Goal: Task Accomplishment & Management: Complete application form

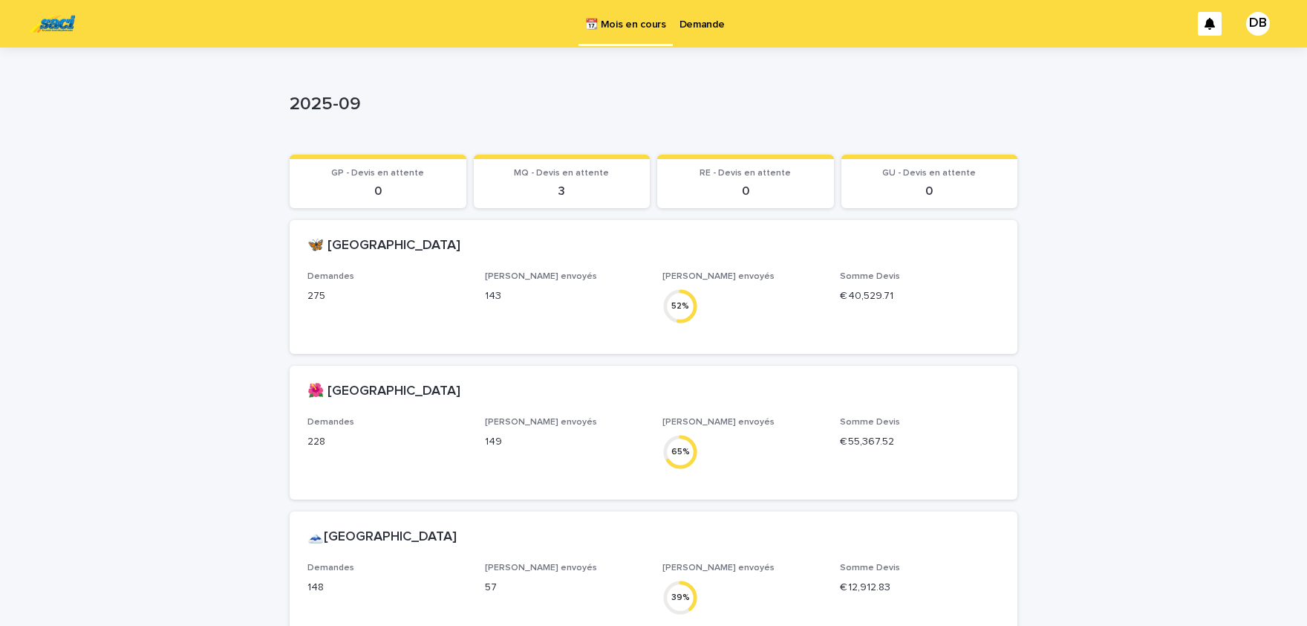
click at [703, 27] on p "Demande" at bounding box center [702, 15] width 45 height 31
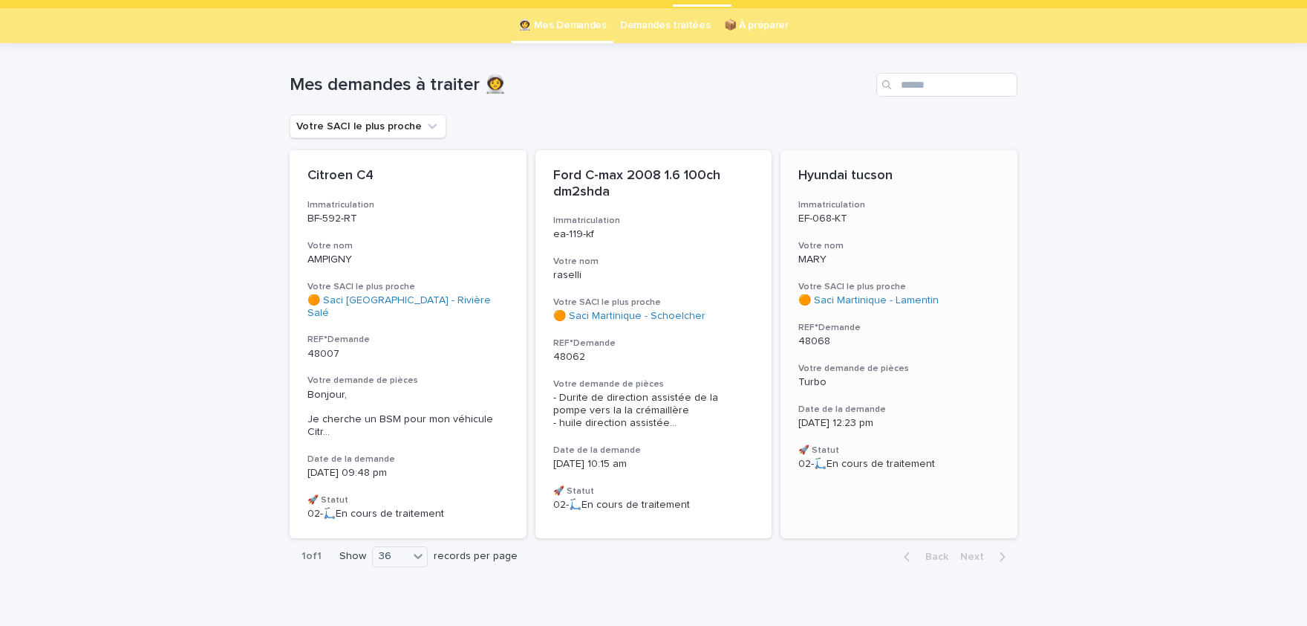
scroll to position [53, 0]
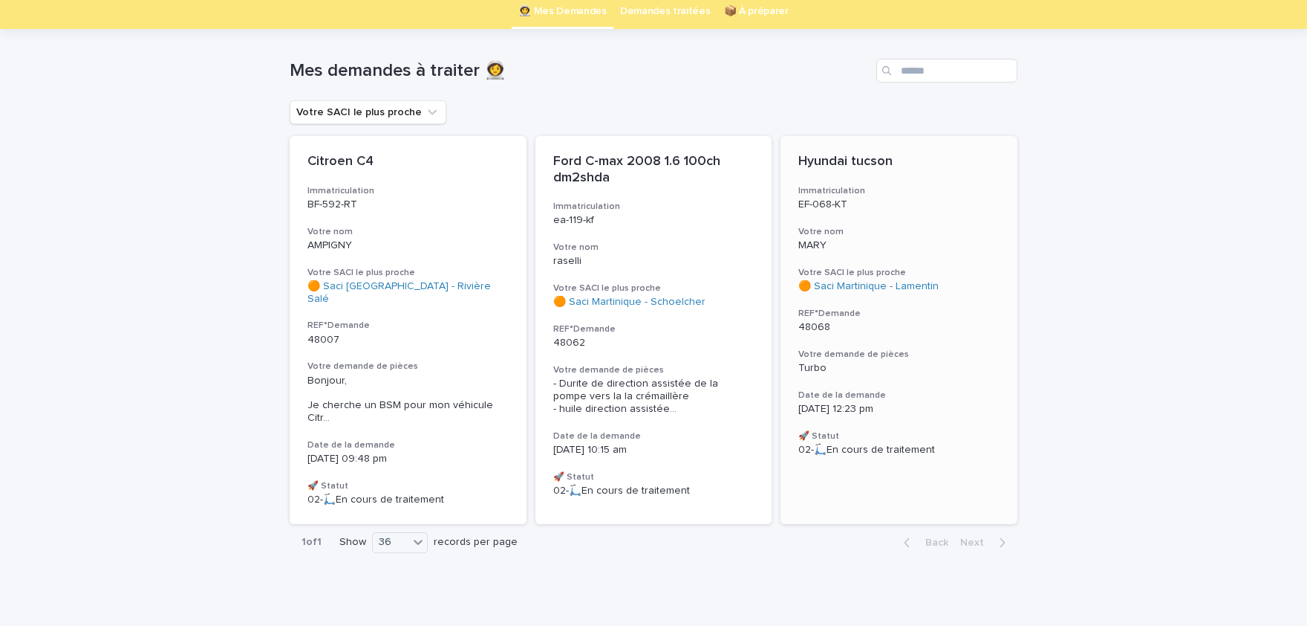
click at [880, 378] on div "Hyundai tucson Immatriculation EF-068-KT Votre nom [PERSON_NAME] SACI le plus p…" at bounding box center [899, 305] width 237 height 338
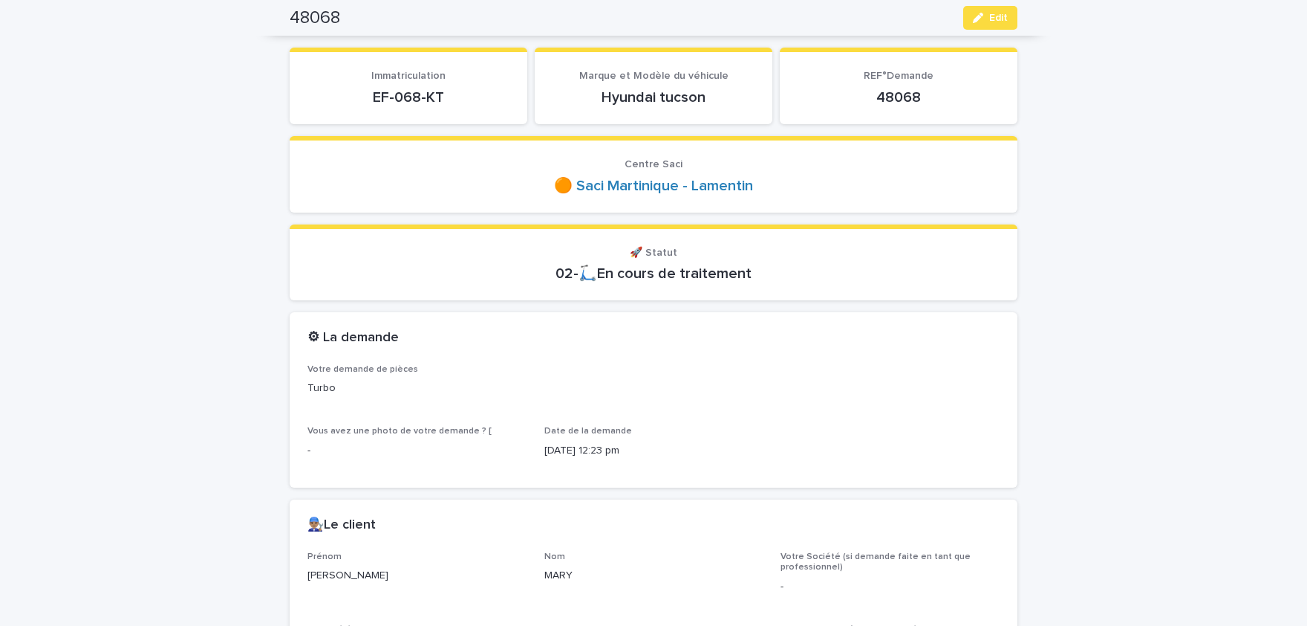
scroll to position [61, 0]
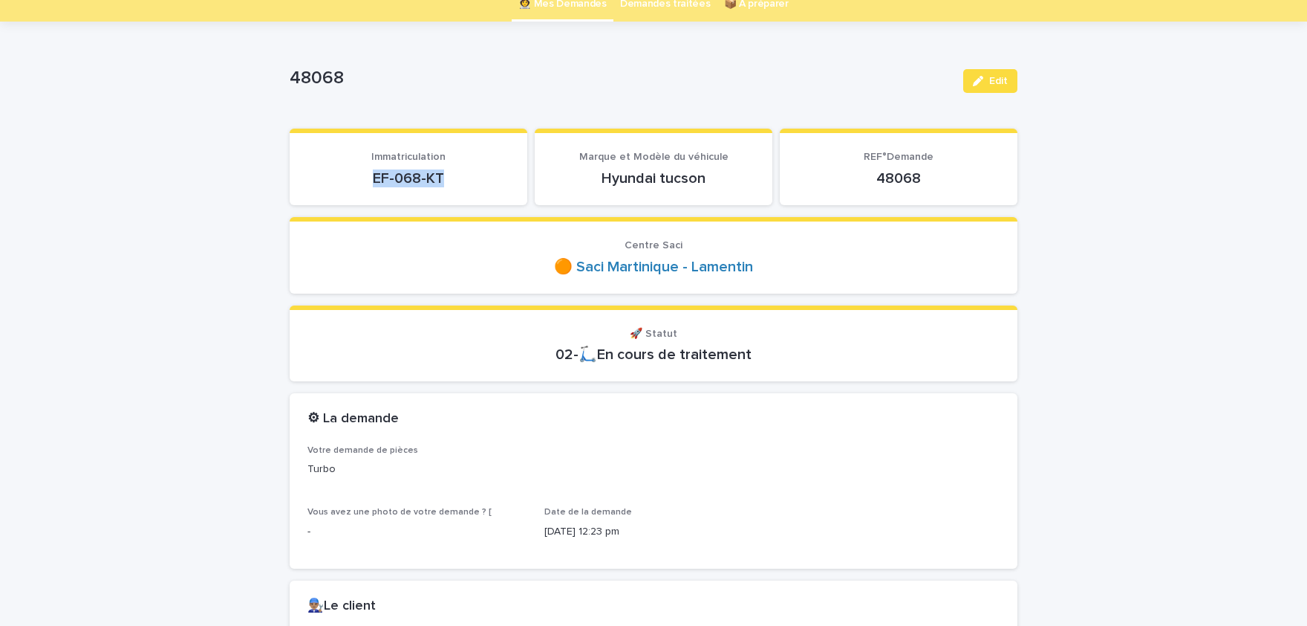
drag, startPoint x: 373, startPoint y: 176, endPoint x: 442, endPoint y: 180, distance: 69.2
click at [442, 180] on p "EF-068-KT" at bounding box center [409, 178] width 202 height 18
click at [1007, 76] on span "Edit" at bounding box center [999, 81] width 19 height 10
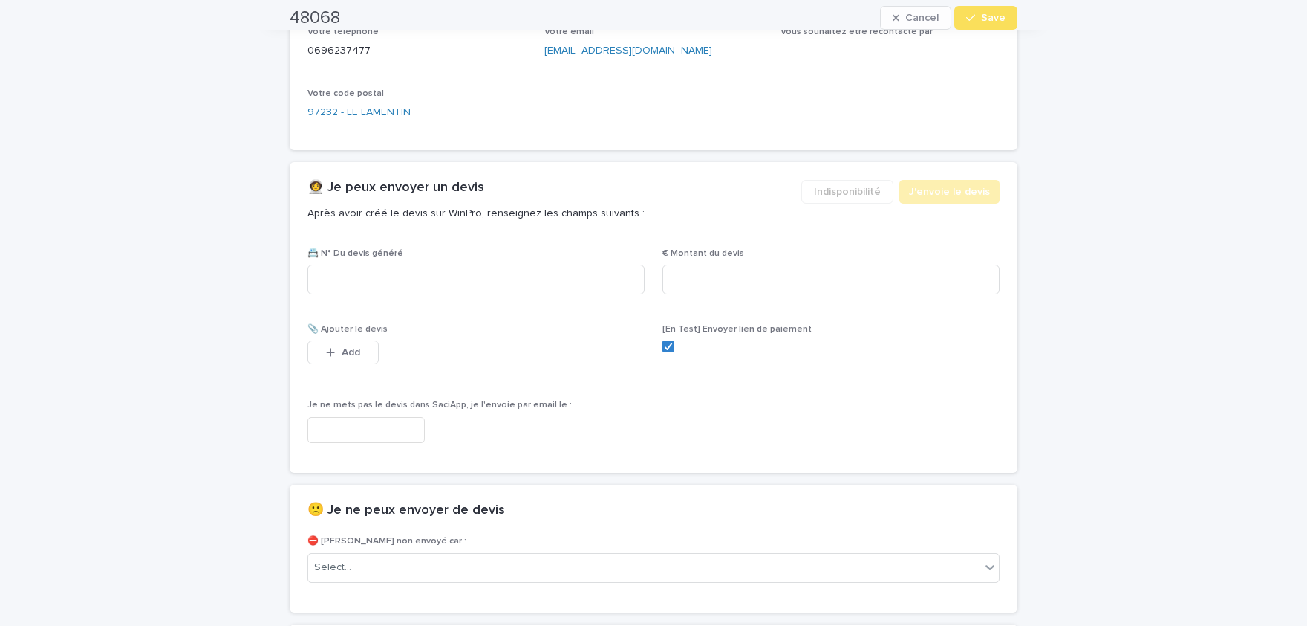
scroll to position [796, 0]
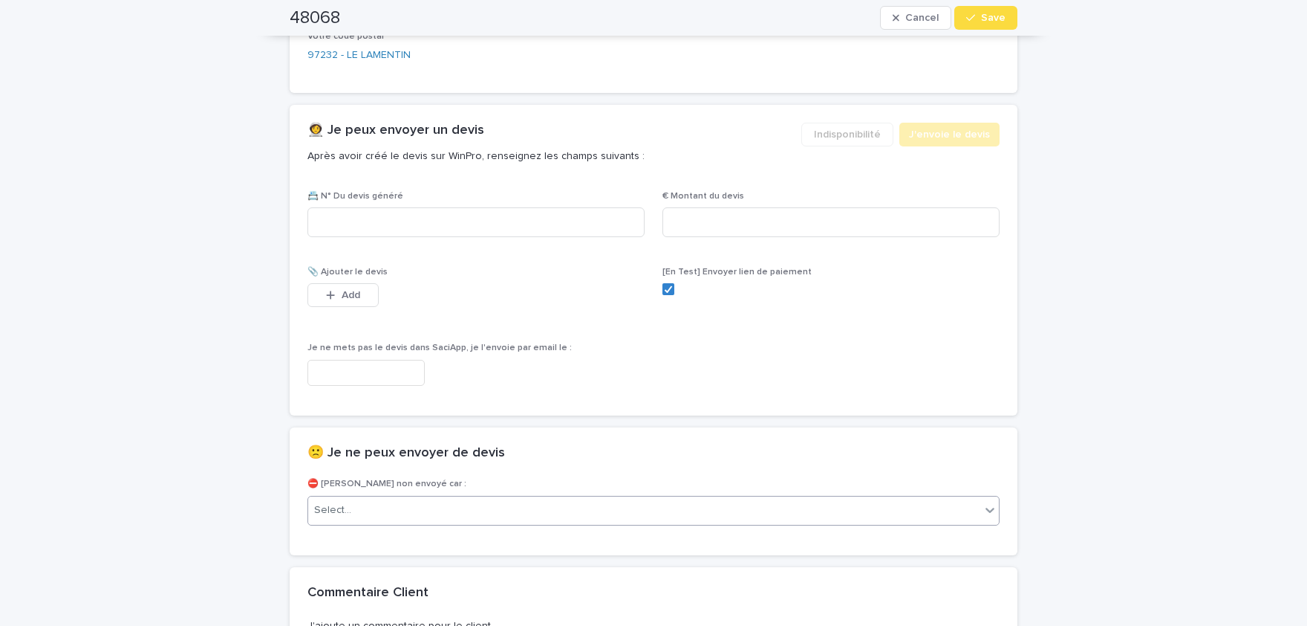
click at [470, 516] on div "Select..." at bounding box center [644, 510] width 672 height 25
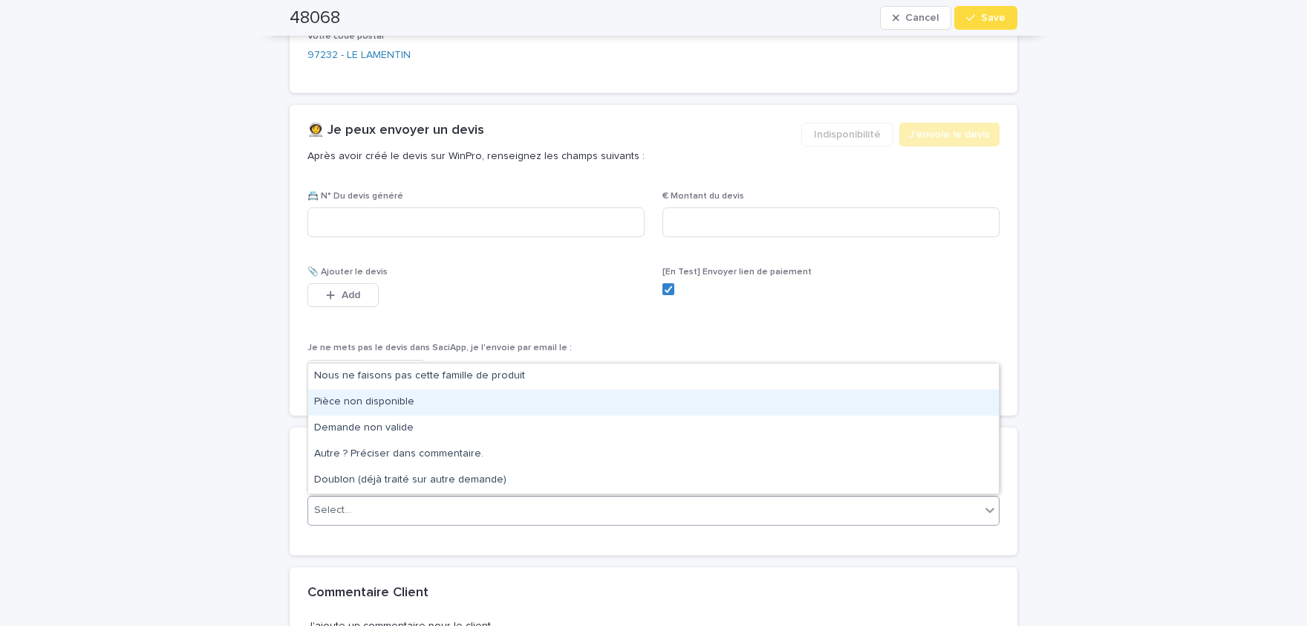
click at [448, 405] on div "Pièce non disponible" at bounding box center [653, 402] width 691 height 26
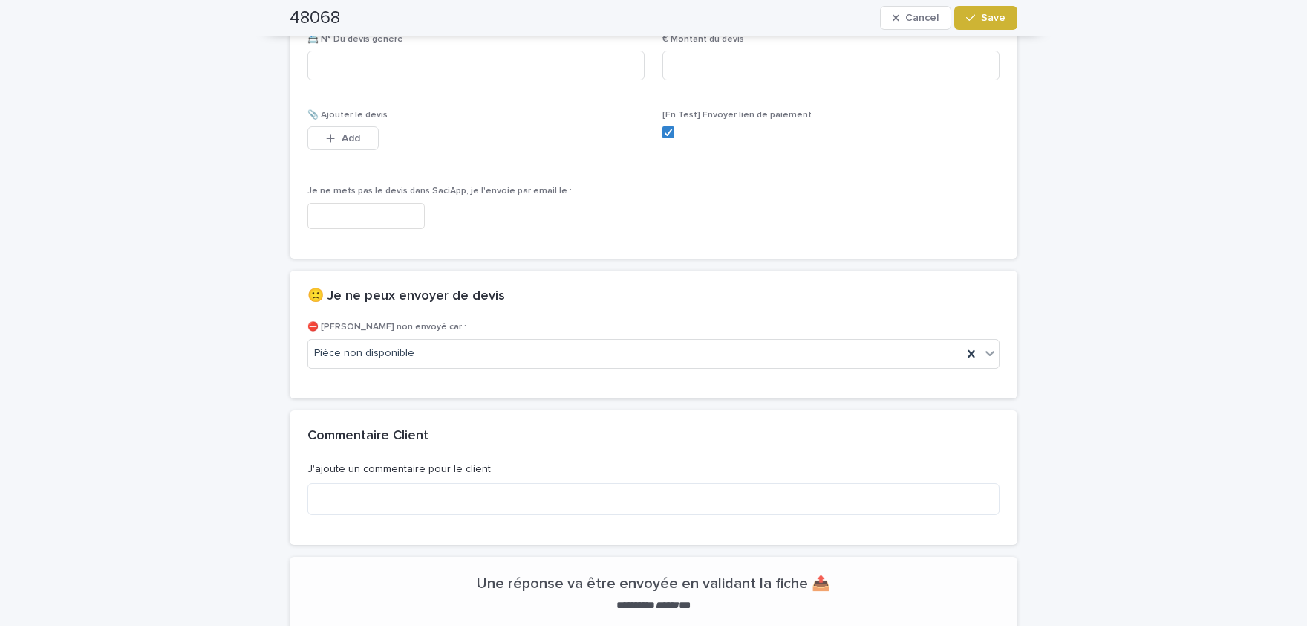
click at [995, 13] on span "Save" at bounding box center [993, 18] width 25 height 10
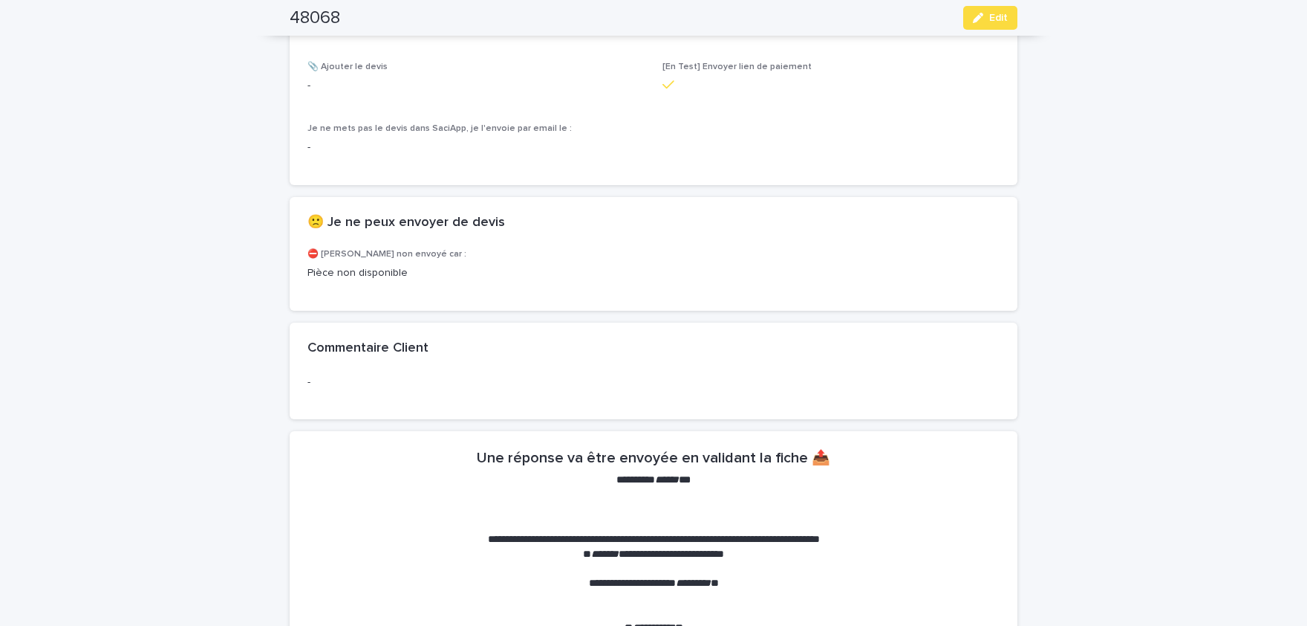
scroll to position [942, 0]
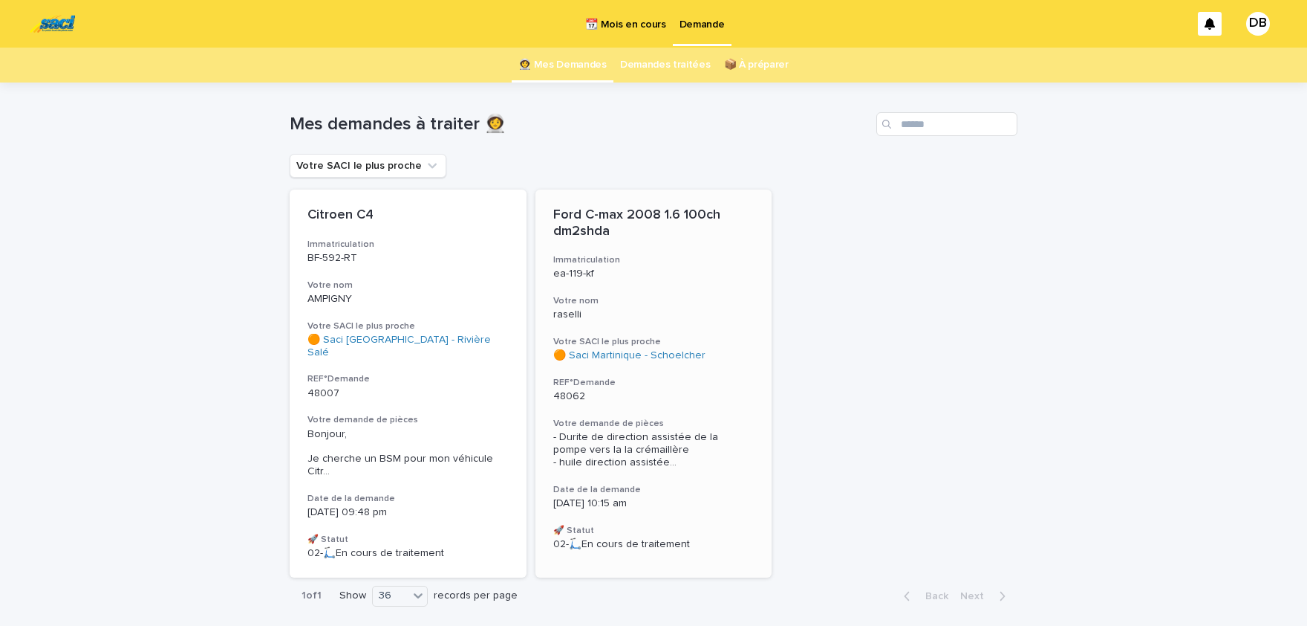
click at [701, 413] on div "Ford C-max 2008 1.6 100ch dm2shda Immatriculation ea-119-kf Votre nom raselli V…" at bounding box center [654, 378] width 237 height 379
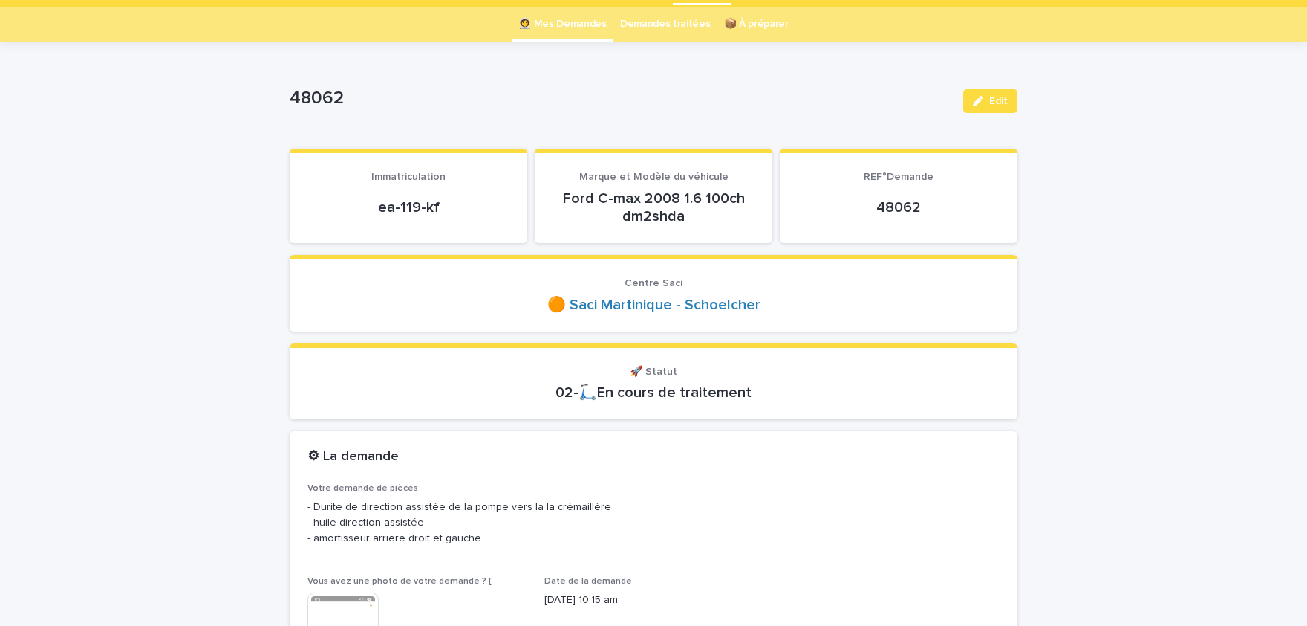
scroll to position [61, 0]
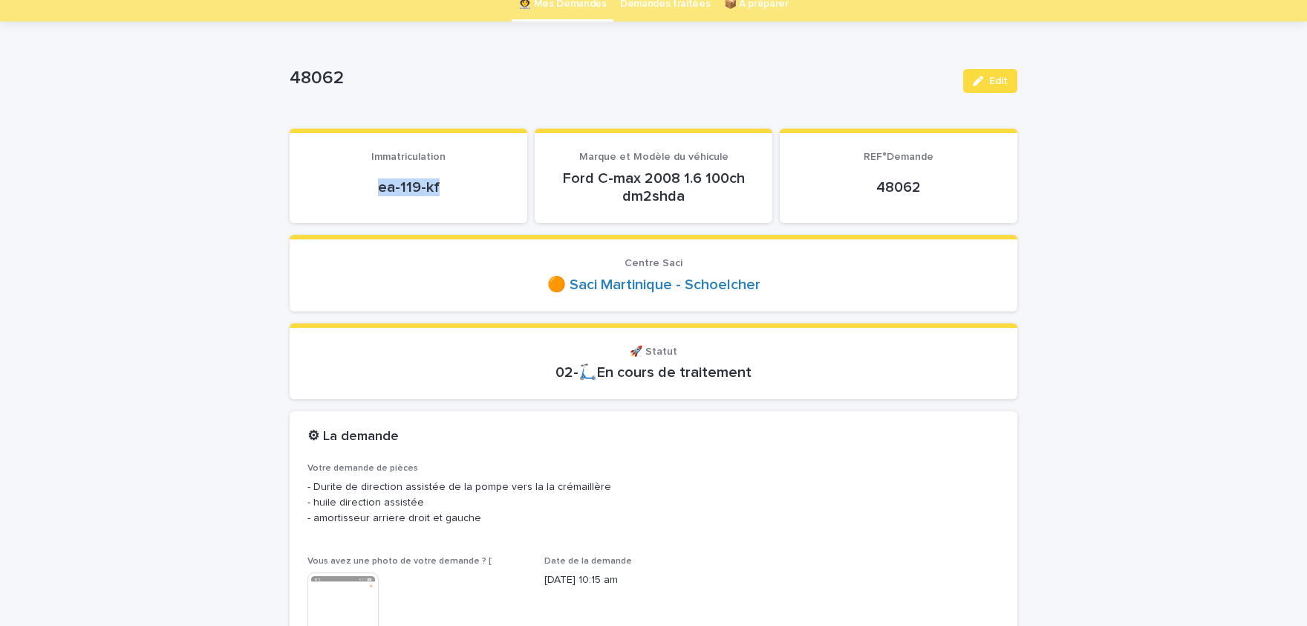
drag, startPoint x: 381, startPoint y: 180, endPoint x: 448, endPoint y: 186, distance: 67.1
click at [467, 190] on p "ea-119-kf" at bounding box center [409, 187] width 202 height 18
copy p "ea-119-kf"
drag, startPoint x: 666, startPoint y: 400, endPoint x: 481, endPoint y: 501, distance: 210.8
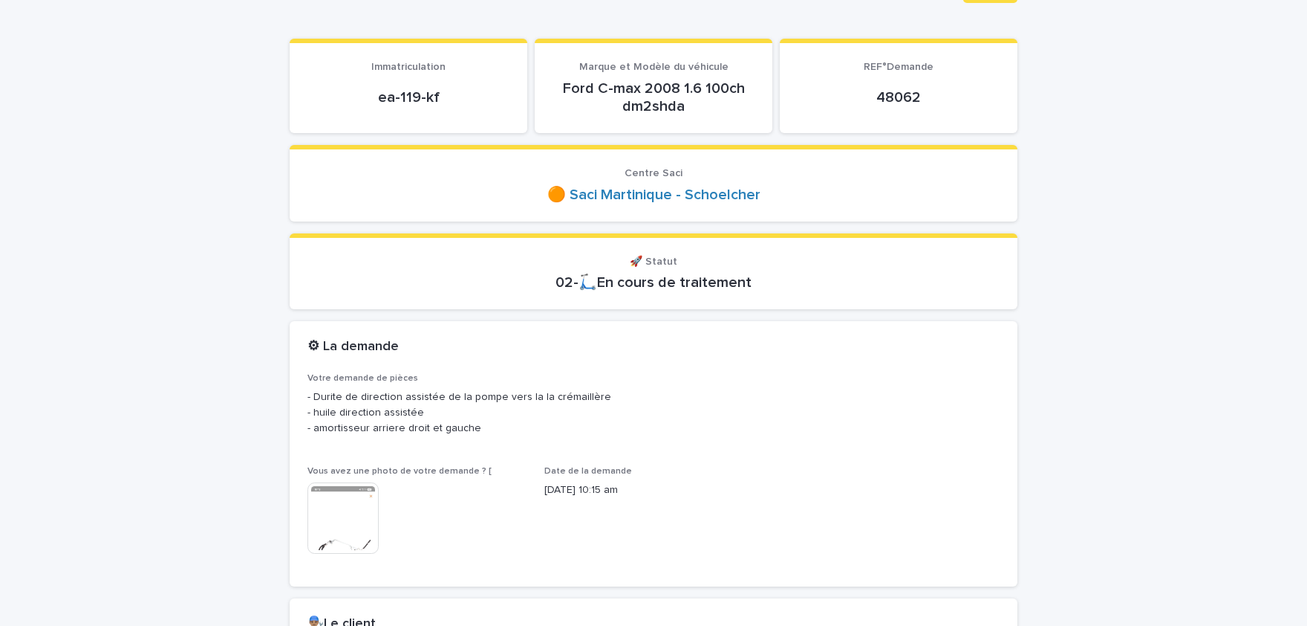
scroll to position [245, 0]
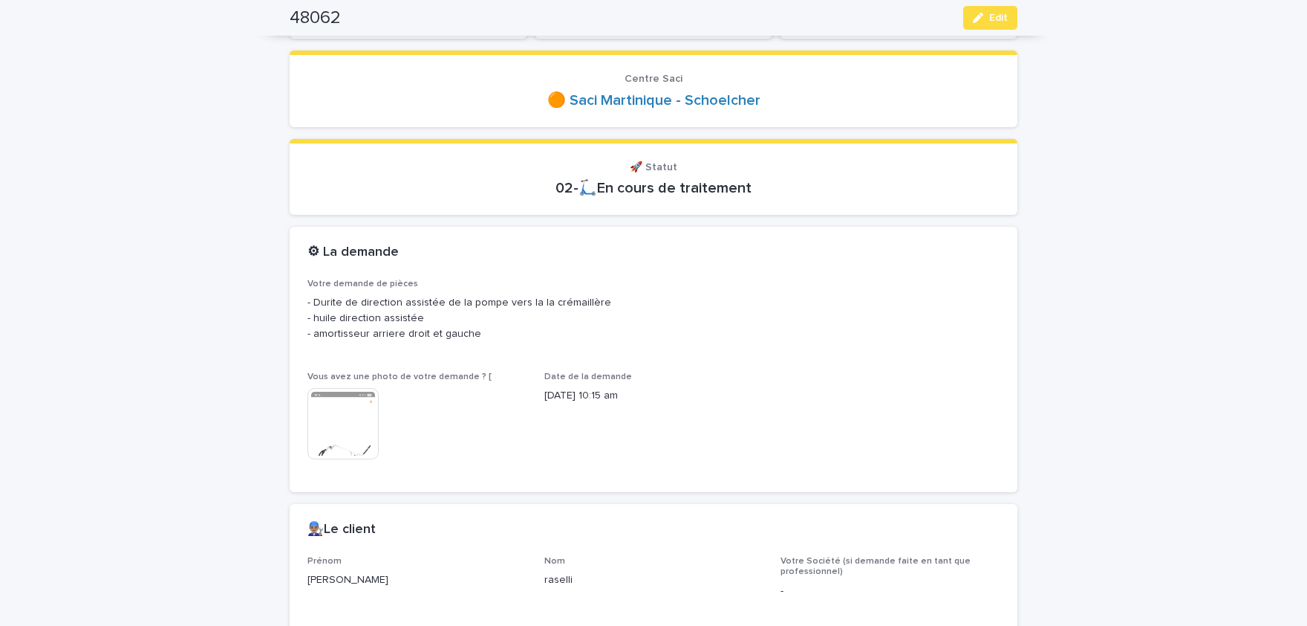
click at [342, 436] on img at bounding box center [343, 423] width 71 height 71
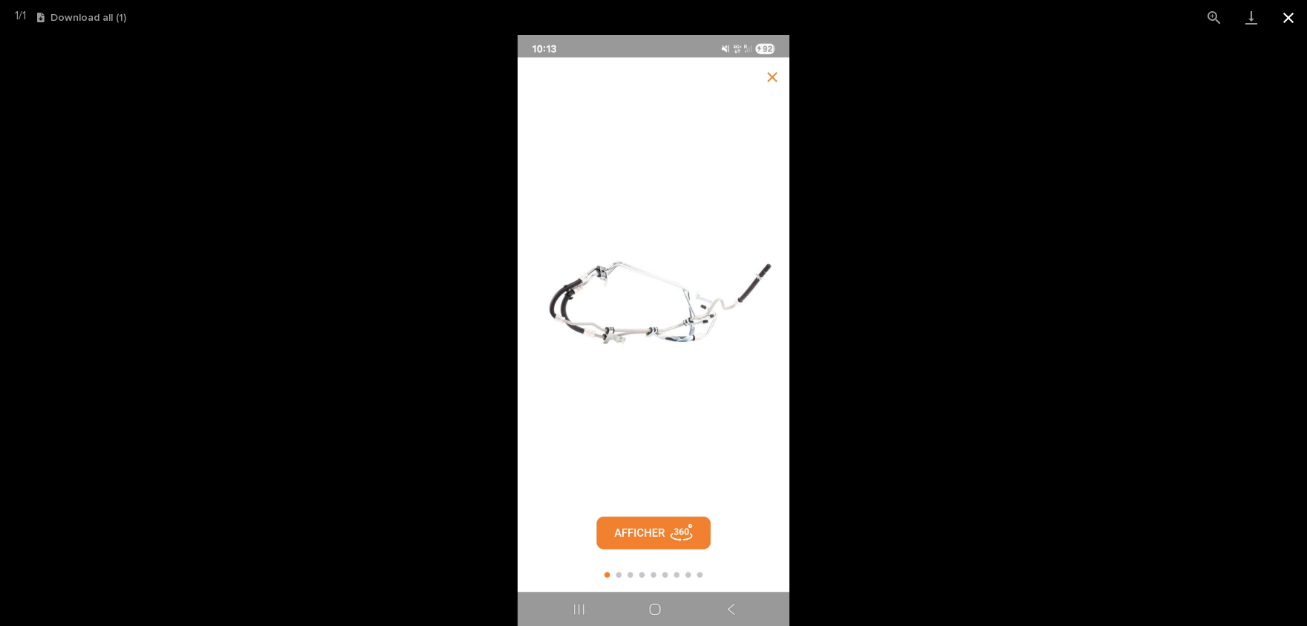
click at [1294, 19] on button "Close gallery" at bounding box center [1288, 17] width 37 height 35
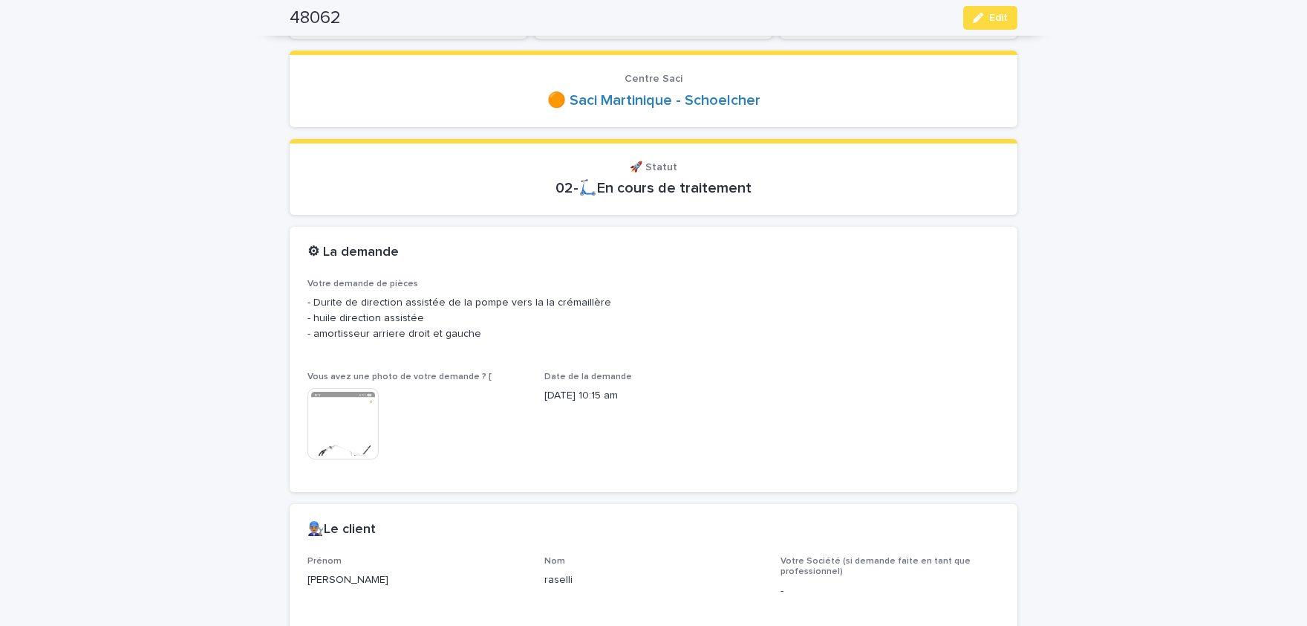
scroll to position [0, 0]
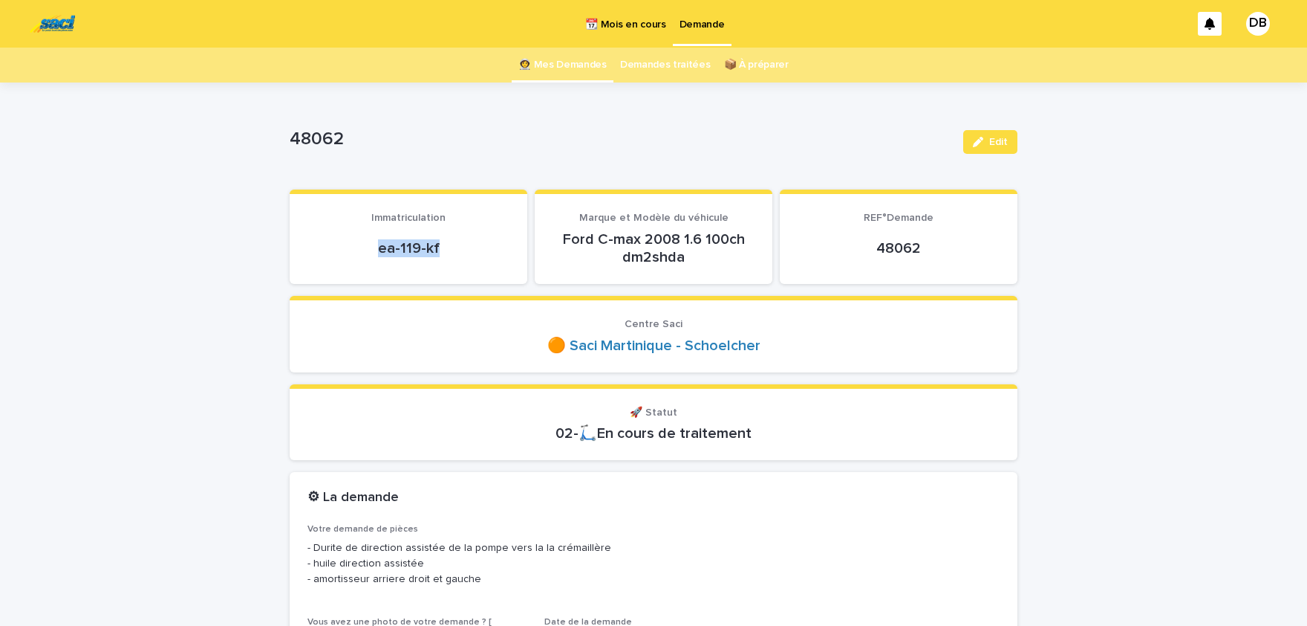
drag, startPoint x: 378, startPoint y: 249, endPoint x: 443, endPoint y: 241, distance: 65.1
click at [449, 236] on div "ea-119-kf" at bounding box center [409, 246] width 202 height 21
copy p "ea-119-kf"
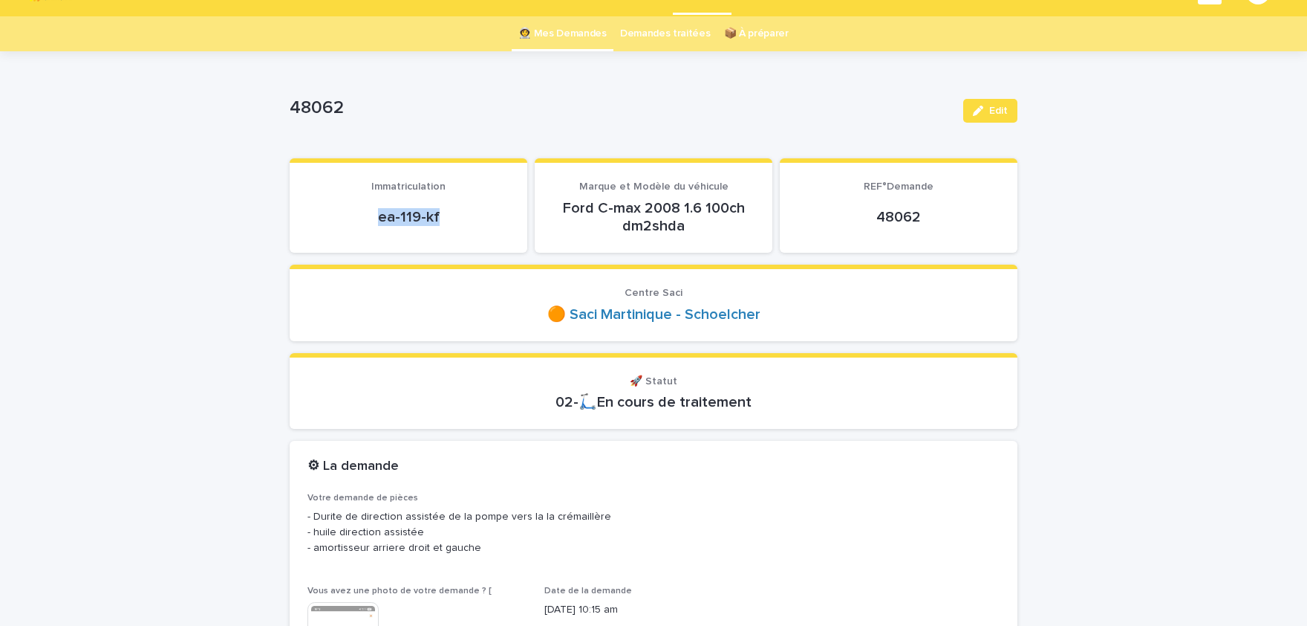
scroll to position [61, 0]
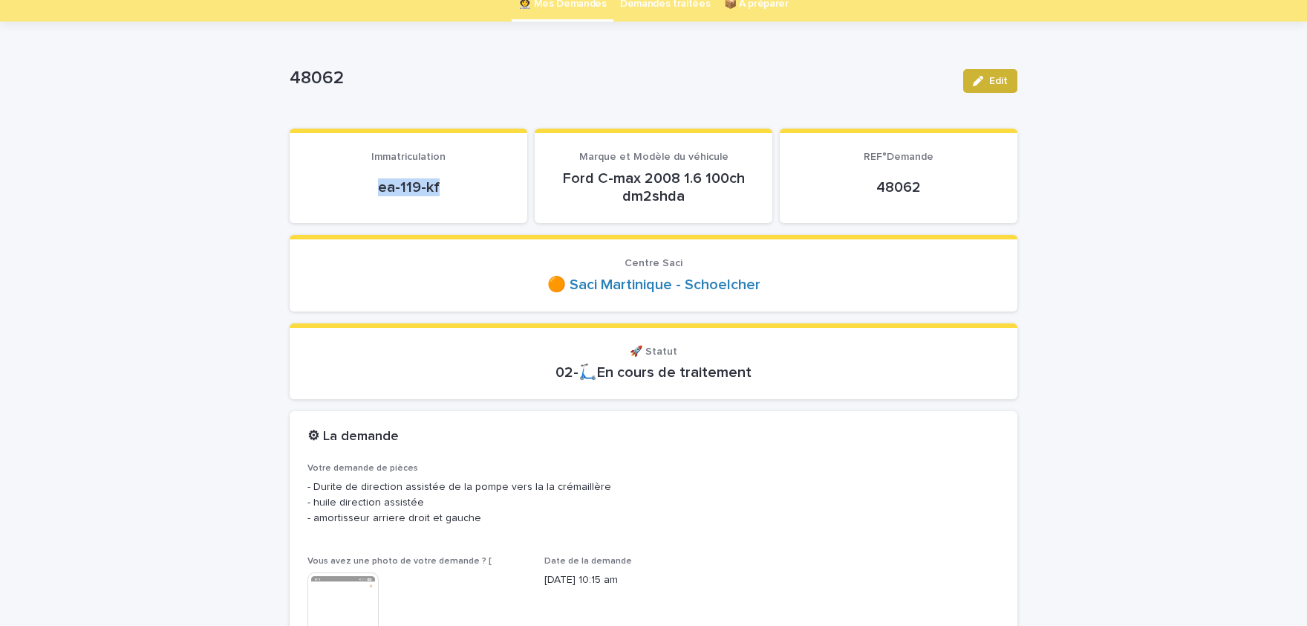
click at [993, 85] on span "Edit" at bounding box center [999, 81] width 19 height 10
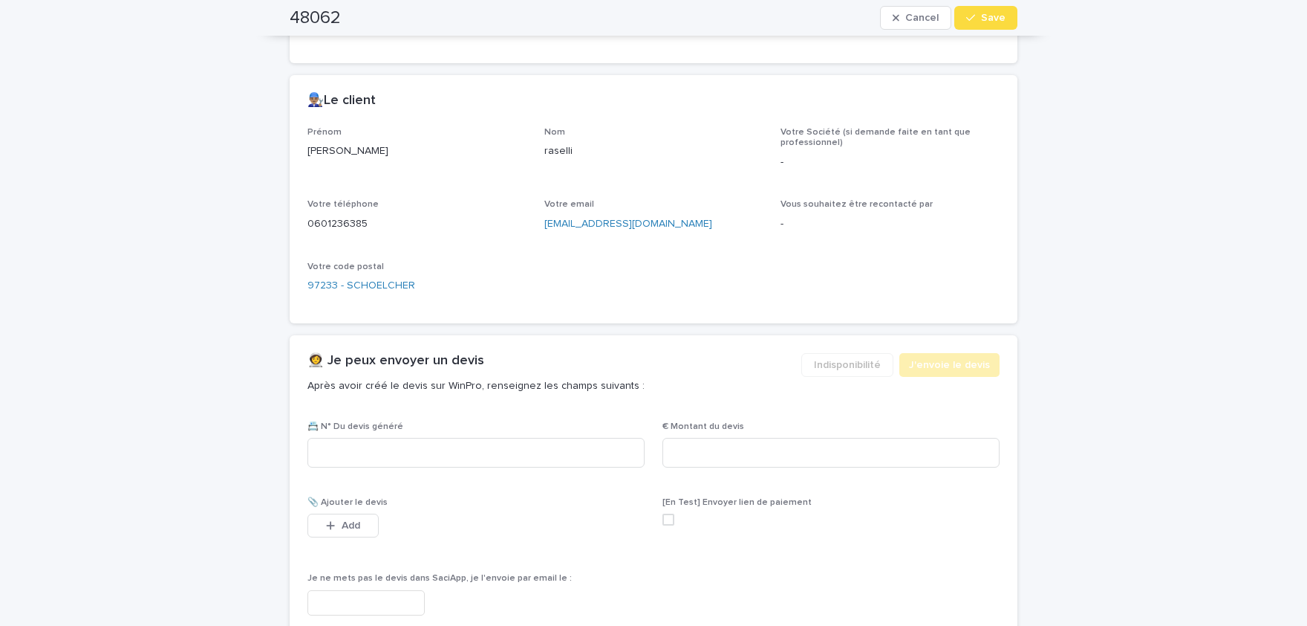
scroll to position [919, 0]
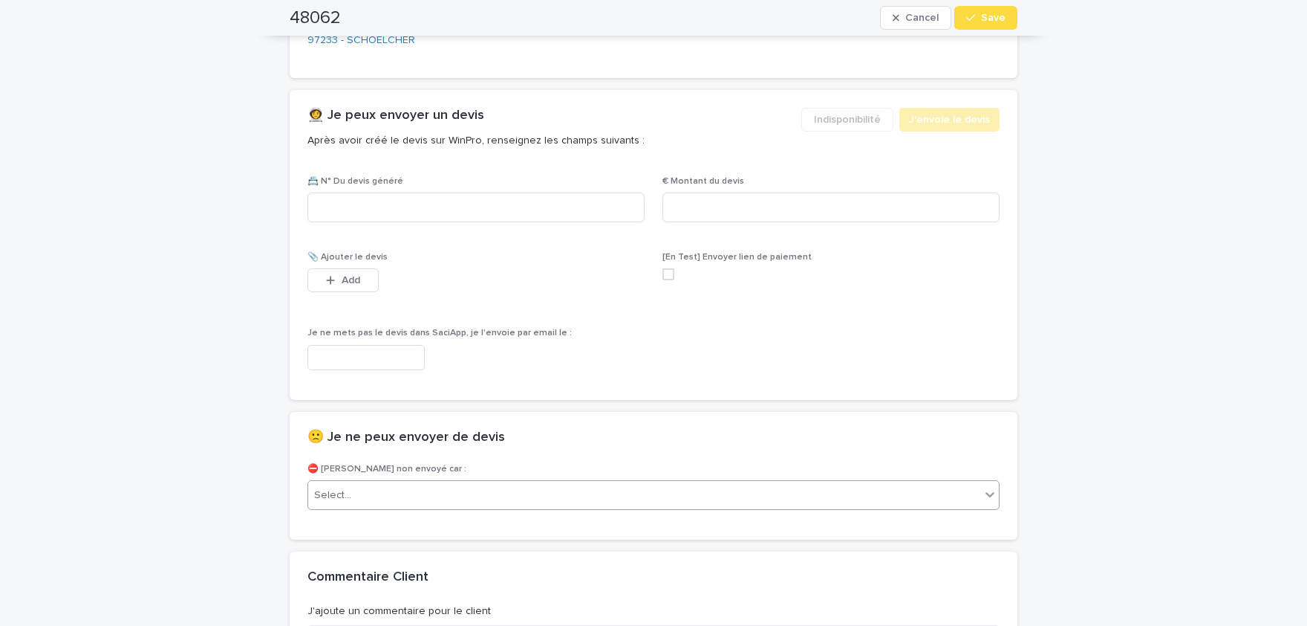
click at [444, 487] on div "Select..." at bounding box center [644, 495] width 672 height 25
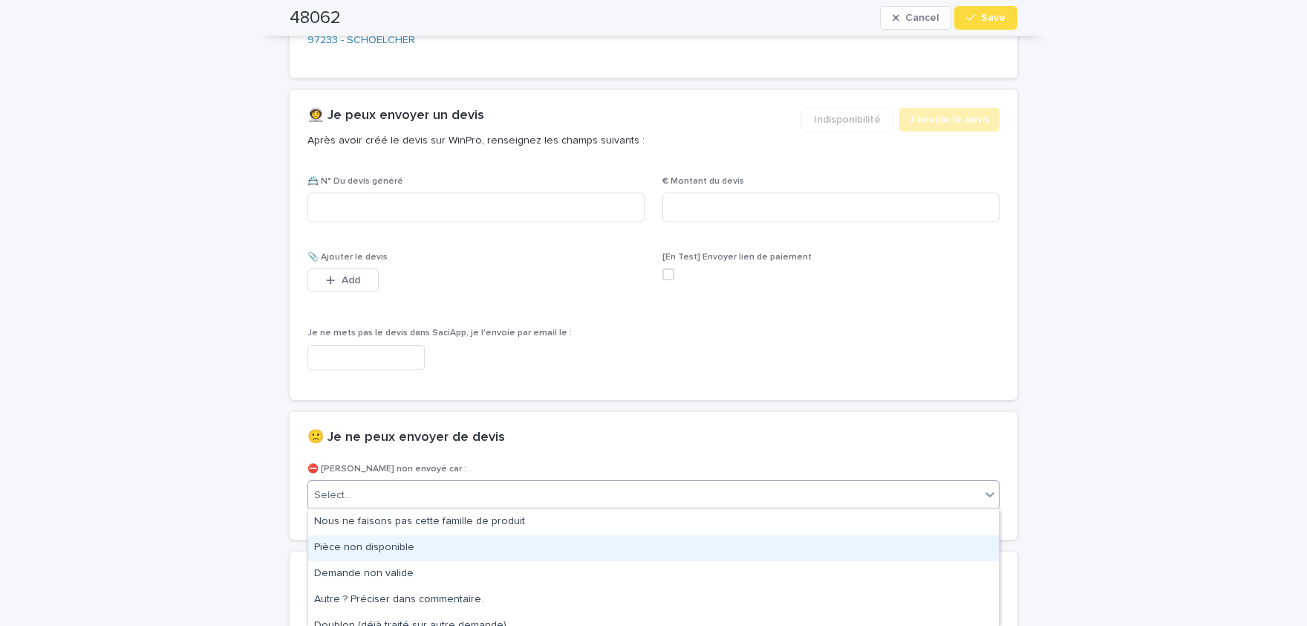
click at [422, 550] on div "Pièce non disponible" at bounding box center [653, 548] width 691 height 26
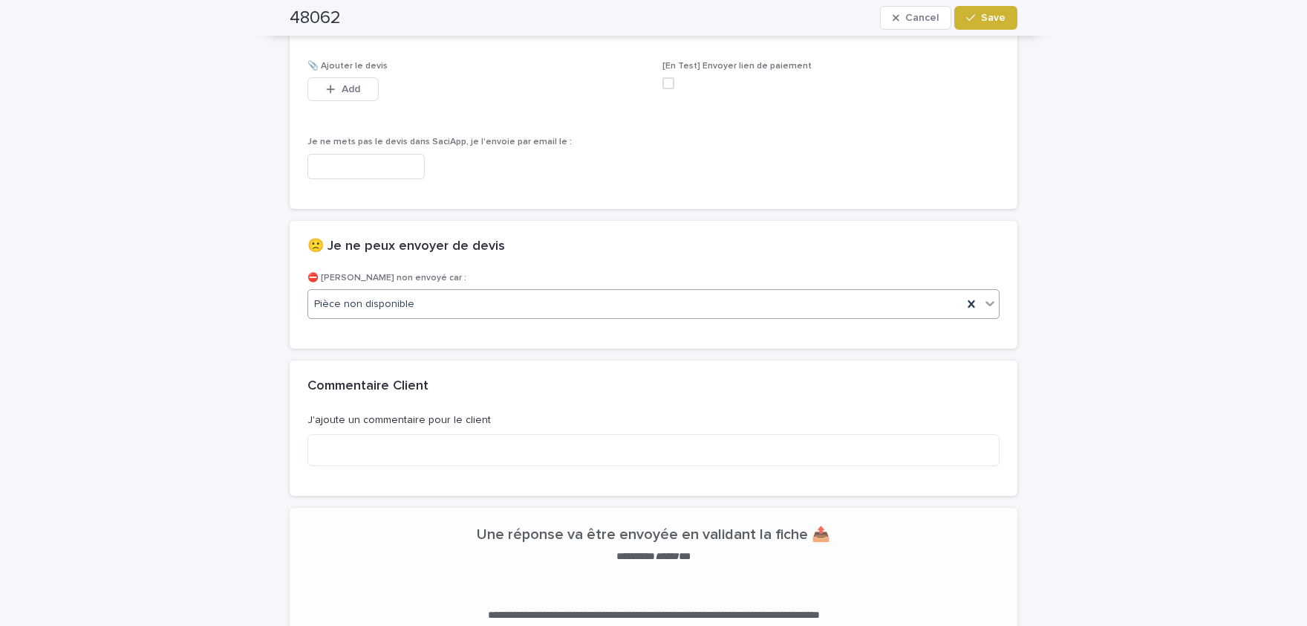
click at [1001, 27] on button "Save" at bounding box center [986, 18] width 63 height 24
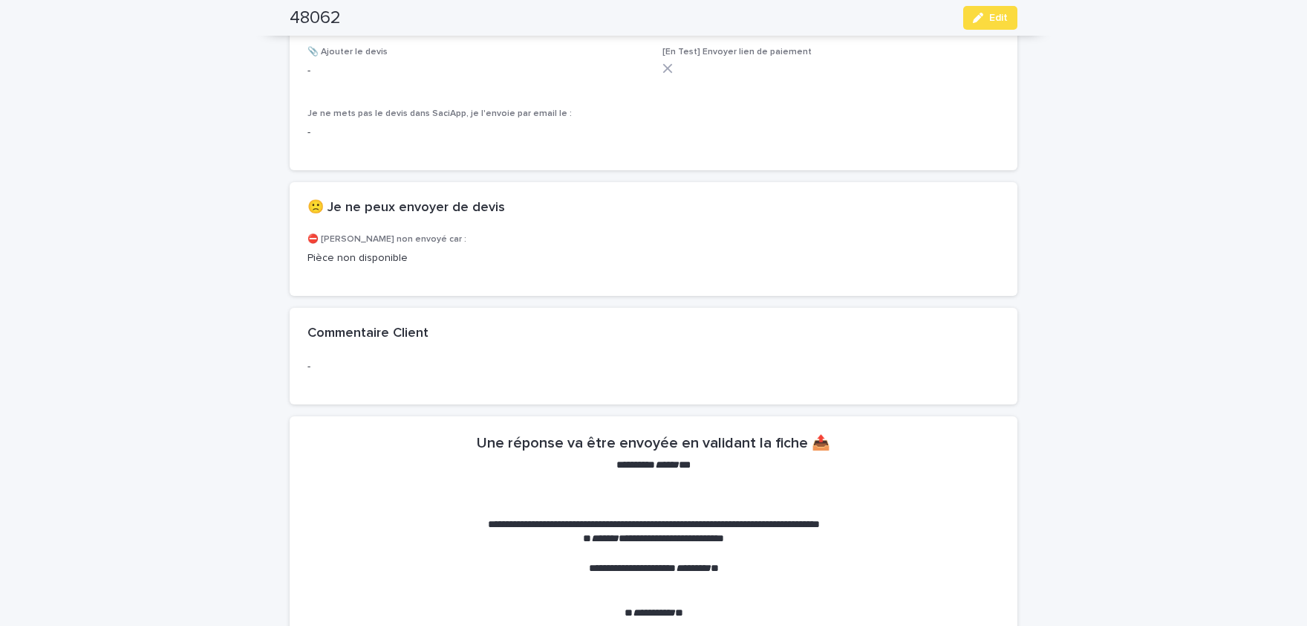
scroll to position [1065, 0]
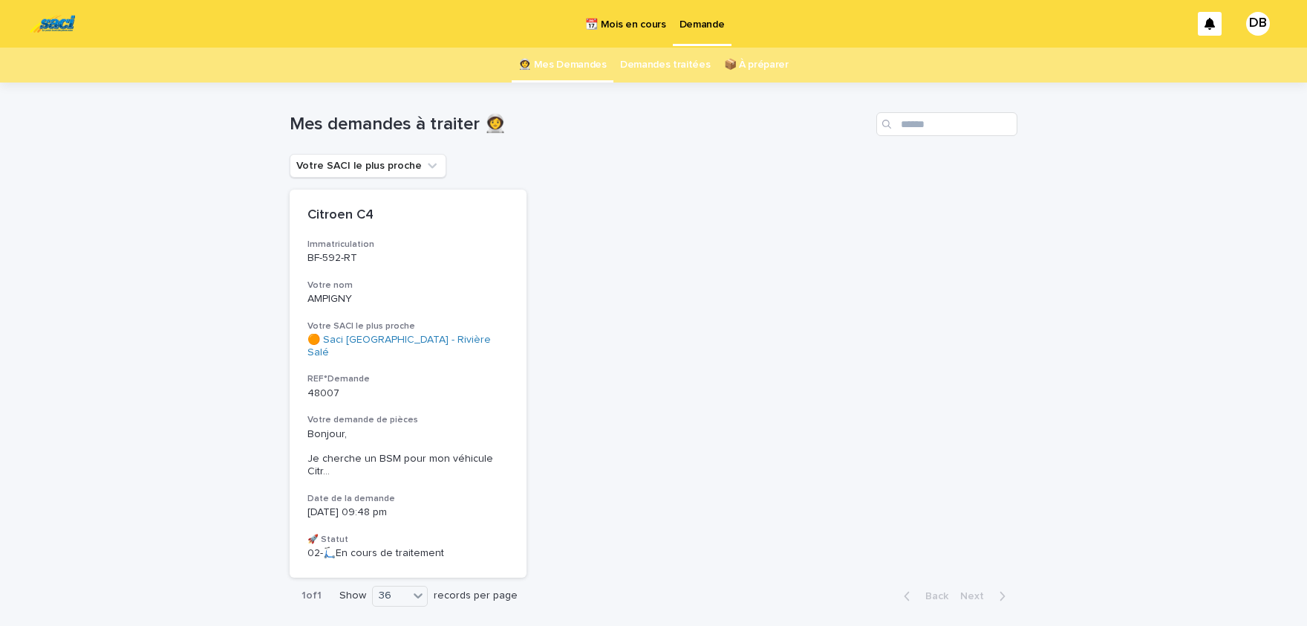
click at [643, 26] on p "📆 Mois en cours" at bounding box center [625, 15] width 80 height 31
